Goal: Transaction & Acquisition: Purchase product/service

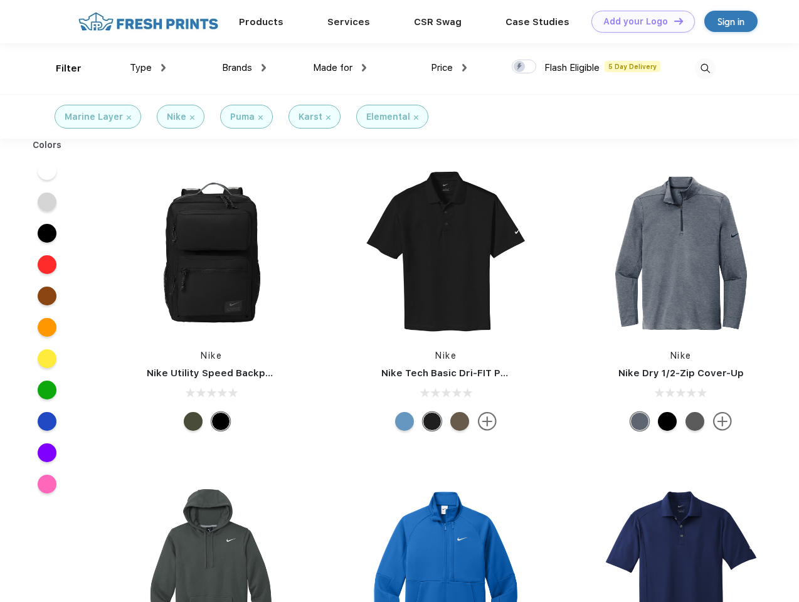
click at [639, 21] on link "Add your Logo Design Tool" at bounding box center [644, 22] width 104 height 22
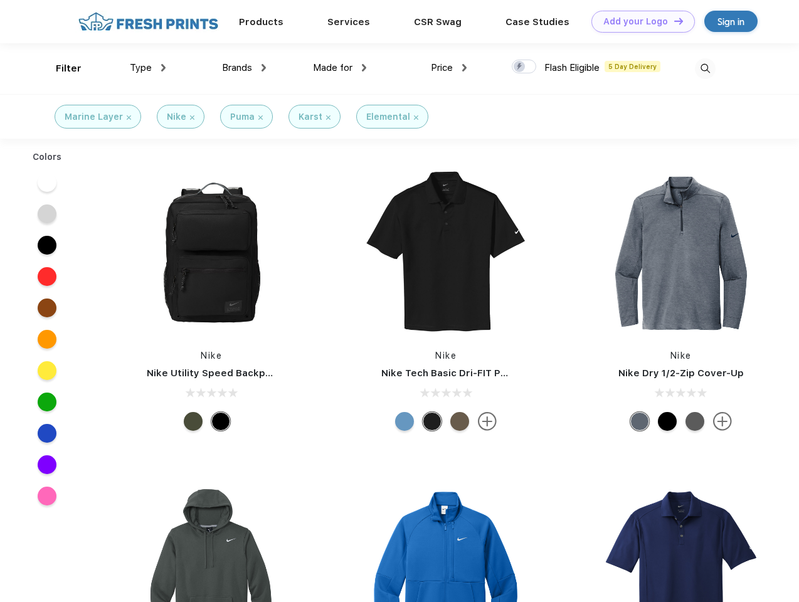
click at [0, 0] on div "Design Tool" at bounding box center [0, 0] width 0 height 0
click at [673, 21] on link "Add your Logo Design Tool" at bounding box center [644, 22] width 104 height 22
click at [60, 68] on div "Filter" at bounding box center [69, 68] width 26 height 14
click at [148, 68] on span "Type" at bounding box center [141, 67] width 22 height 11
click at [244, 68] on span "Brands" at bounding box center [237, 67] width 30 height 11
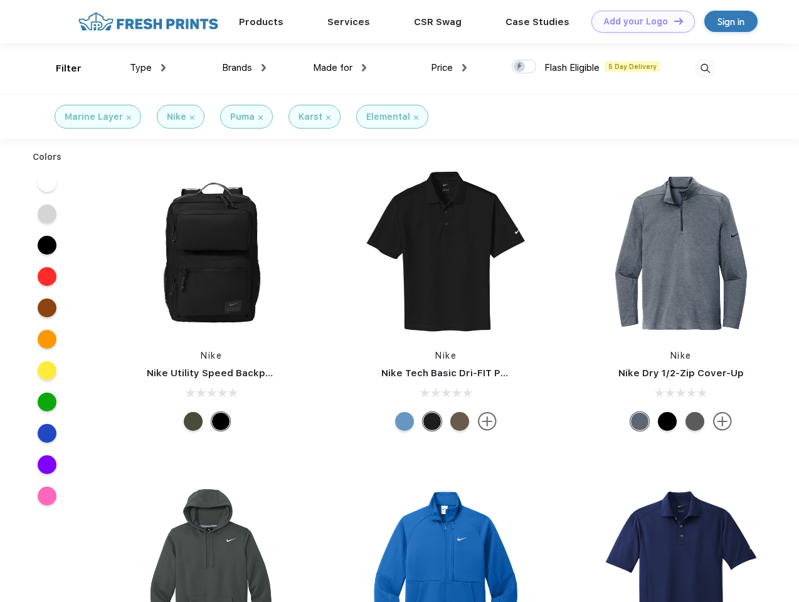
click at [340, 68] on span "Made for" at bounding box center [333, 67] width 40 height 11
click at [449, 68] on span "Price" at bounding box center [442, 67] width 22 height 11
click at [524, 67] on div at bounding box center [524, 67] width 24 height 14
click at [520, 67] on input "checkbox" at bounding box center [516, 63] width 8 height 8
click at [705, 68] on img at bounding box center [705, 68] width 21 height 21
